Goal: Transaction & Acquisition: Purchase product/service

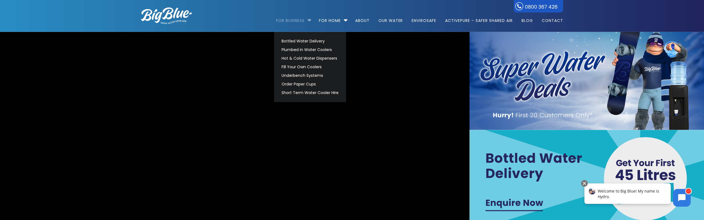
click at [302, 26] on link "For Business" at bounding box center [292, 18] width 32 height 36
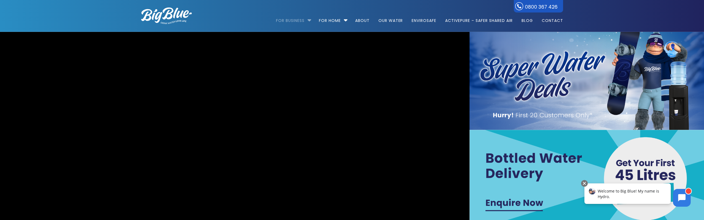
click at [299, 22] on link "For Business" at bounding box center [292, 18] width 32 height 36
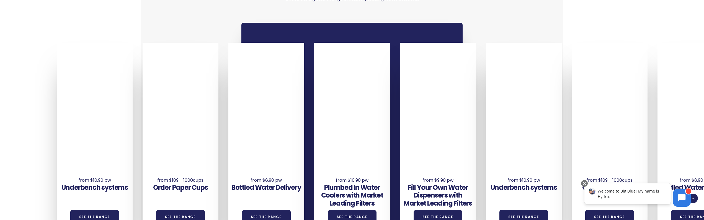
scroll to position [504, 0]
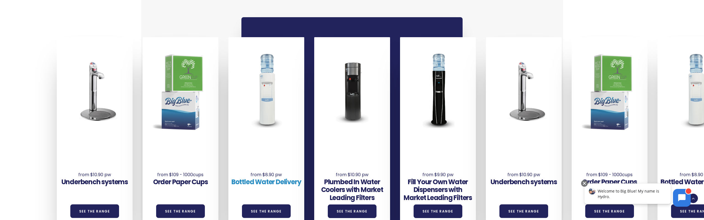
click at [282, 177] on link "Bottled Water Delivery" at bounding box center [267, 181] width 70 height 9
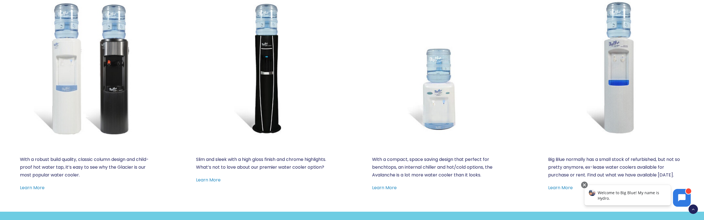
scroll to position [318, 0]
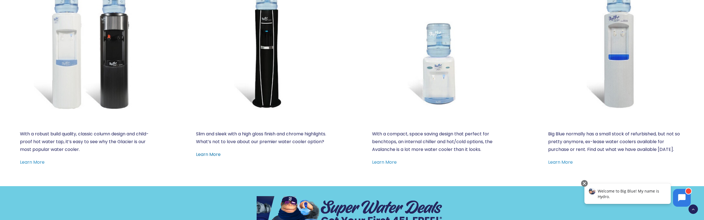
click at [214, 154] on link "Learn More" at bounding box center [208, 154] width 25 height 6
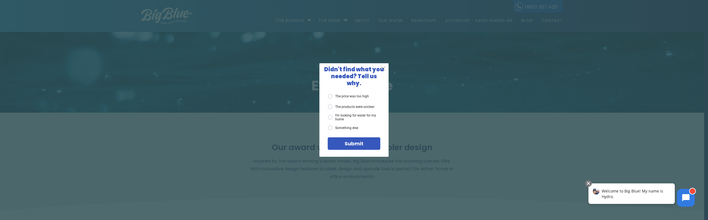
click at [384, 72] on span "X" at bounding box center [383, 68] width 5 height 7
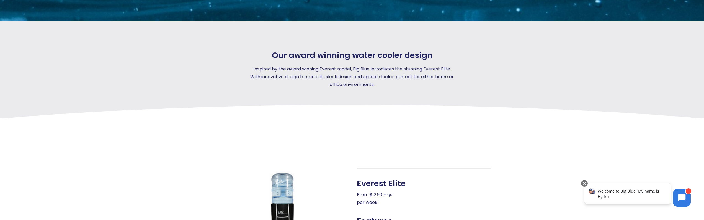
scroll to position [239, 0]
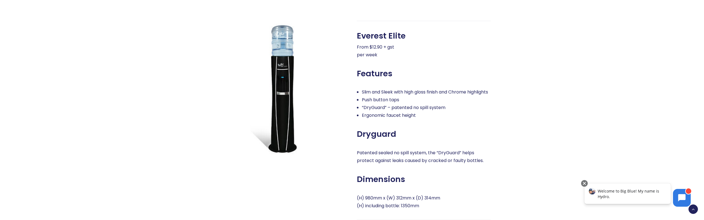
drag, startPoint x: 354, startPoint y: 38, endPoint x: 480, endPoint y: 57, distance: 127.5
click at [480, 57] on div "Everest Elite From $12.90 + gst per week Features Slim and Sleek with high glos…" at bounding box center [419, 132] width 144 height 222
click at [480, 58] on p "From $12.90 + gst per week" at bounding box center [424, 51] width 134 height 16
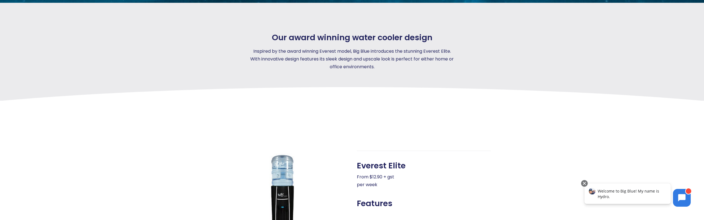
scroll to position [257, 0]
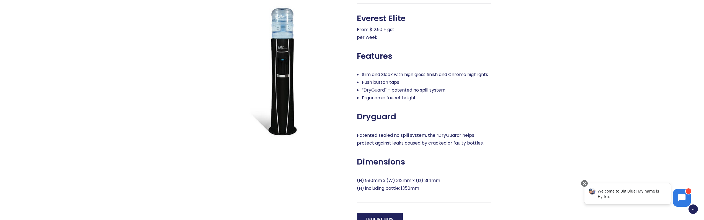
drag, startPoint x: 357, startPoint y: 18, endPoint x: 451, endPoint y: 196, distance: 200.8
click at [451, 197] on div "Everest Elite From $12.90 + gst per week Features Slim and Sleek with high glos…" at bounding box center [424, 114] width 134 height 222
click at [451, 192] on p "(H) 980mm x (W) 312mm x (D) 314mm (H) including bottle: 1350mm" at bounding box center [424, 184] width 134 height 16
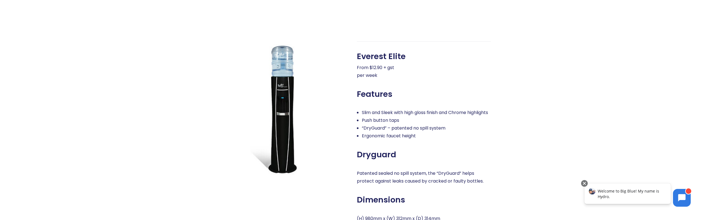
scroll to position [218, 0]
